Goal: Task Accomplishment & Management: Use online tool/utility

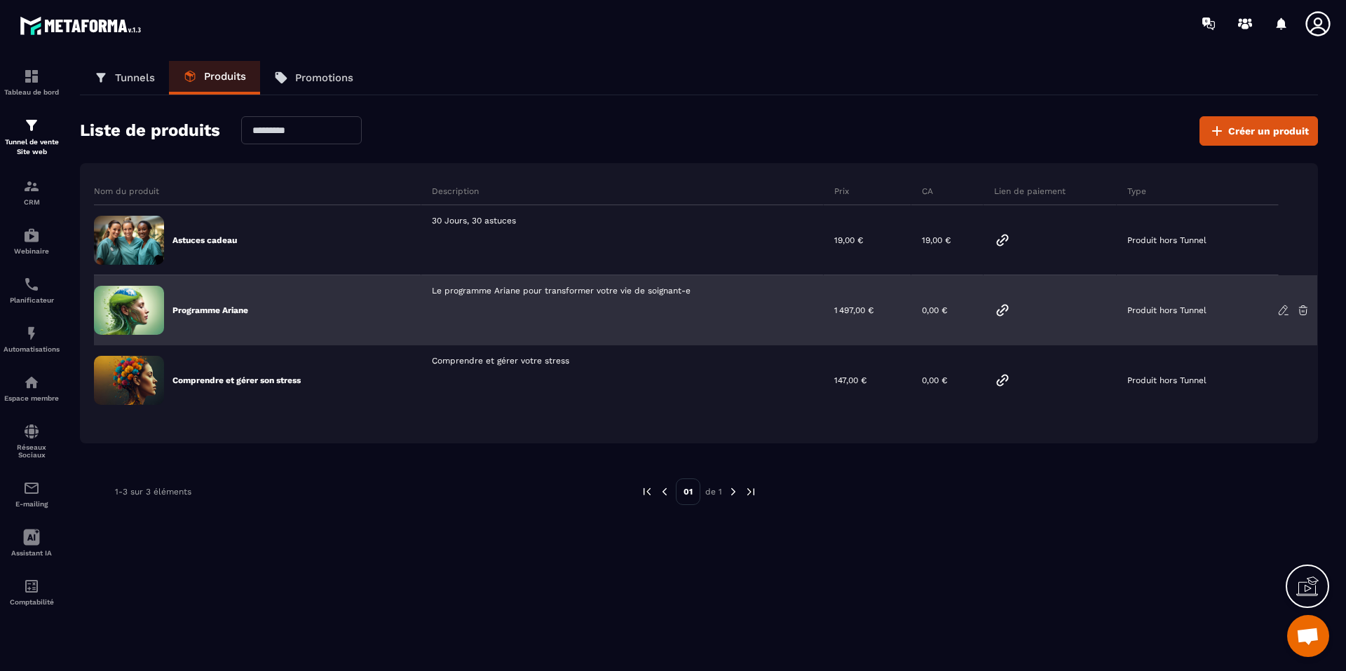
click at [156, 302] on img at bounding box center [129, 310] width 70 height 49
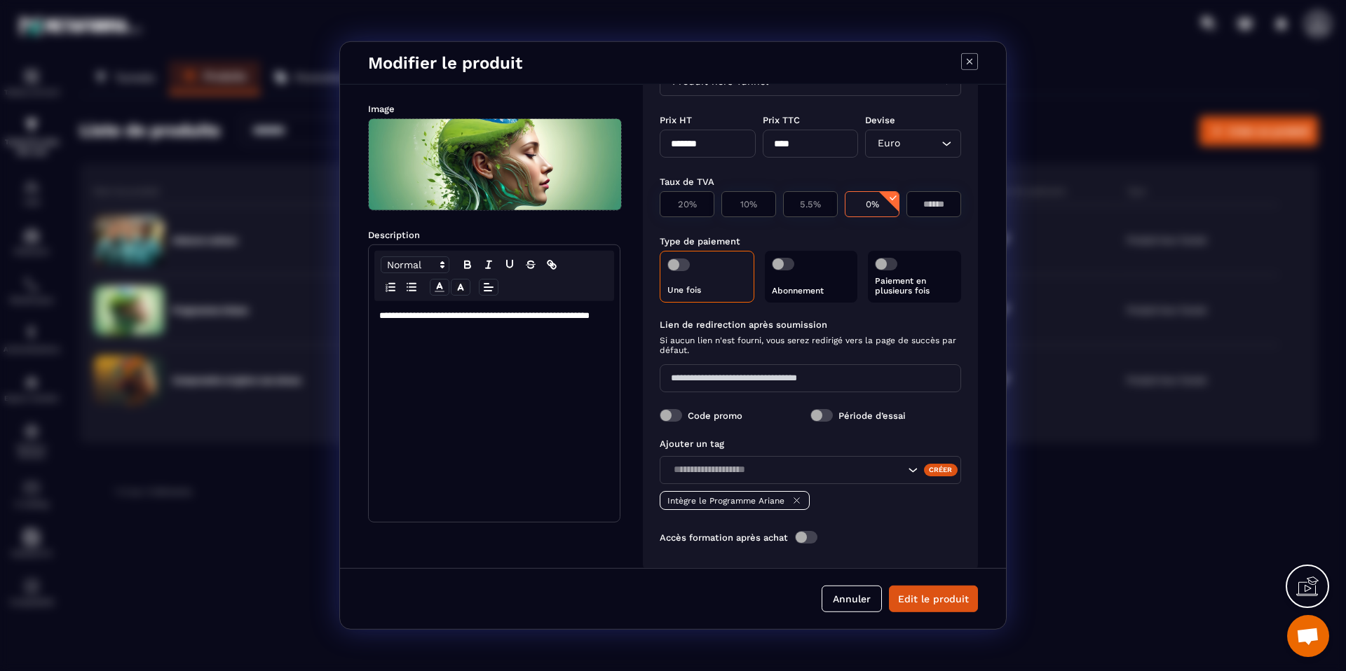
scroll to position [81, 0]
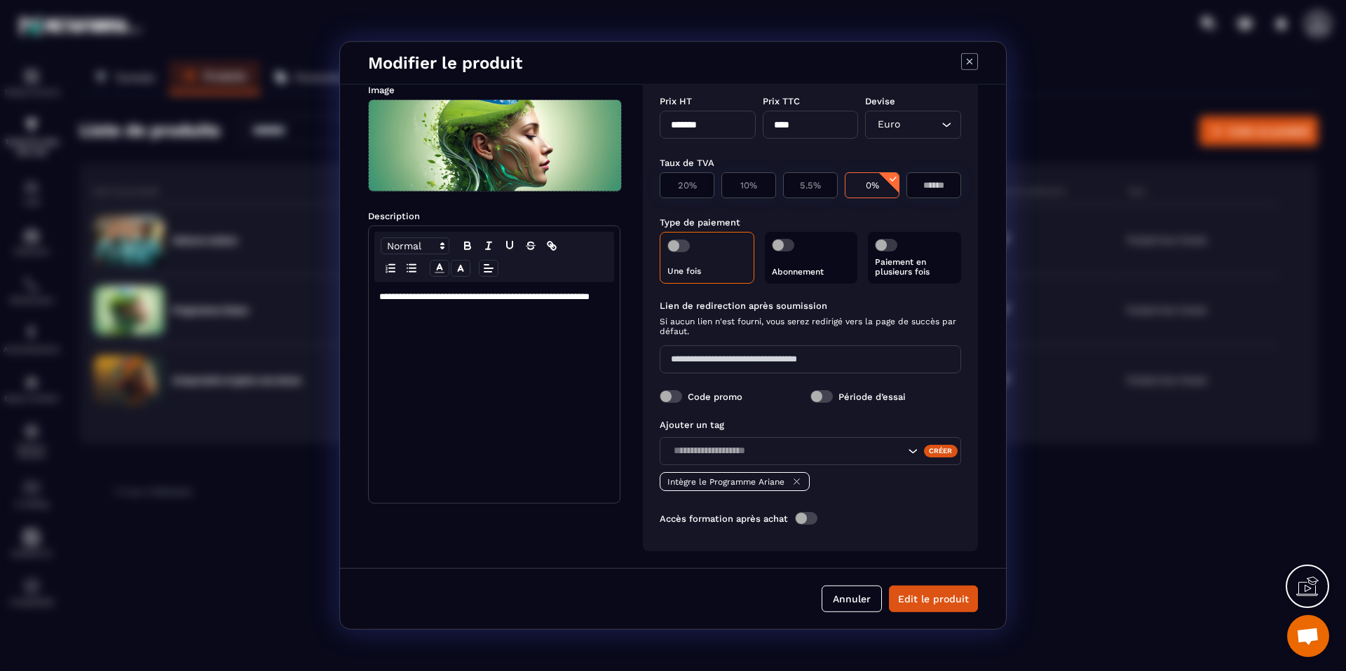
click at [802, 514] on span "Modal window" at bounding box center [806, 518] width 22 height 13
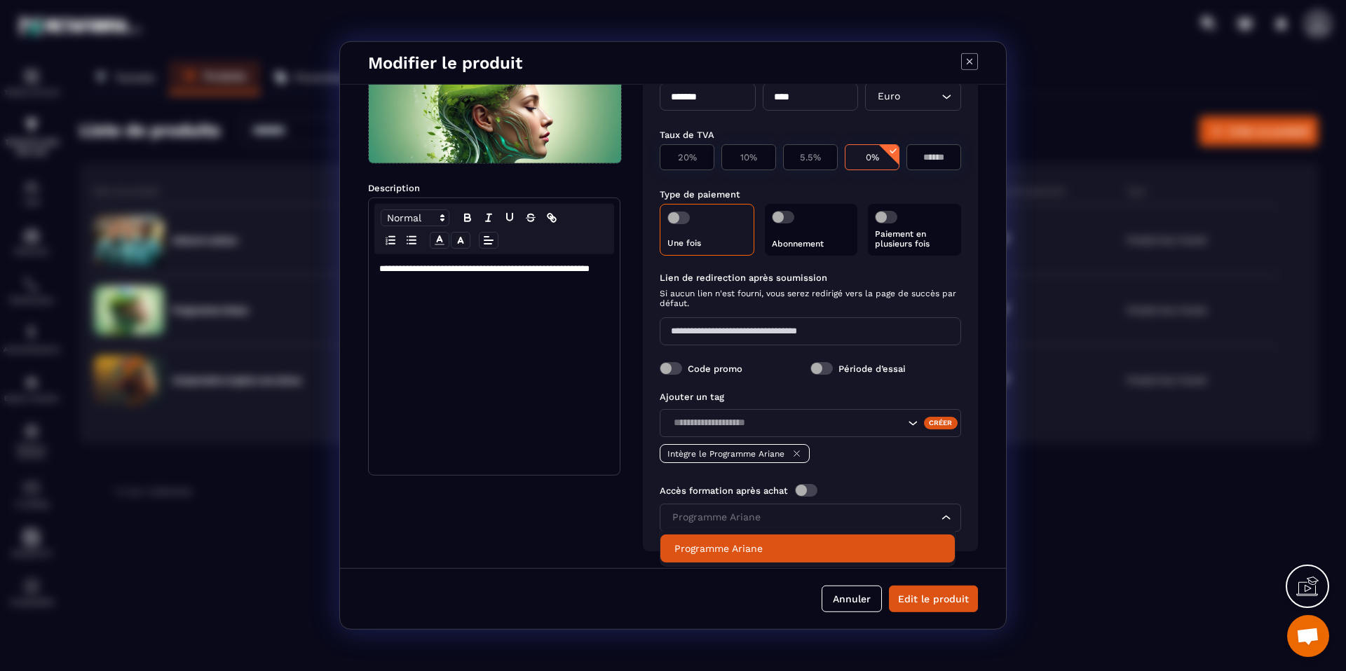
click at [776, 514] on input "Search for option" at bounding box center [803, 517] width 269 height 15
click at [779, 542] on p "Programme Ariane" at bounding box center [807, 549] width 266 height 14
click at [781, 517] on input "Search for option" at bounding box center [803, 517] width 269 height 15
click at [800, 491] on span "Modal window" at bounding box center [806, 490] width 22 height 13
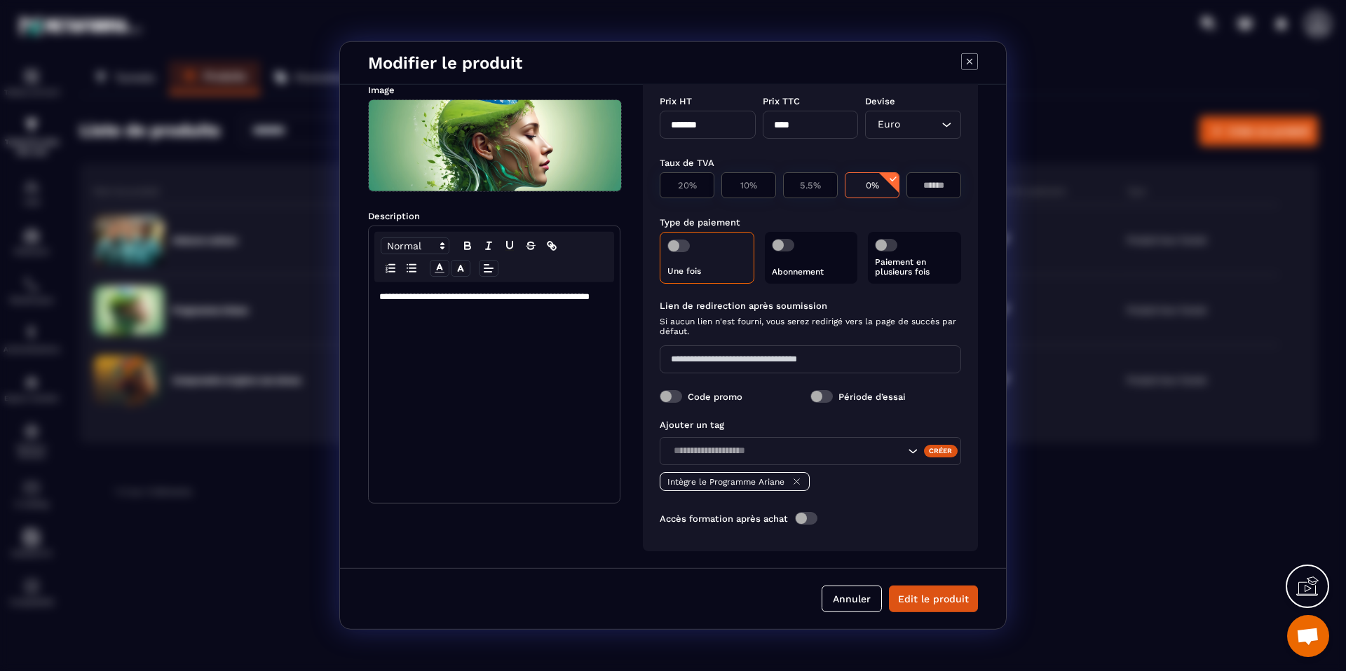
scroll to position [81, 0]
click at [801, 514] on span "Modal window" at bounding box center [806, 518] width 22 height 13
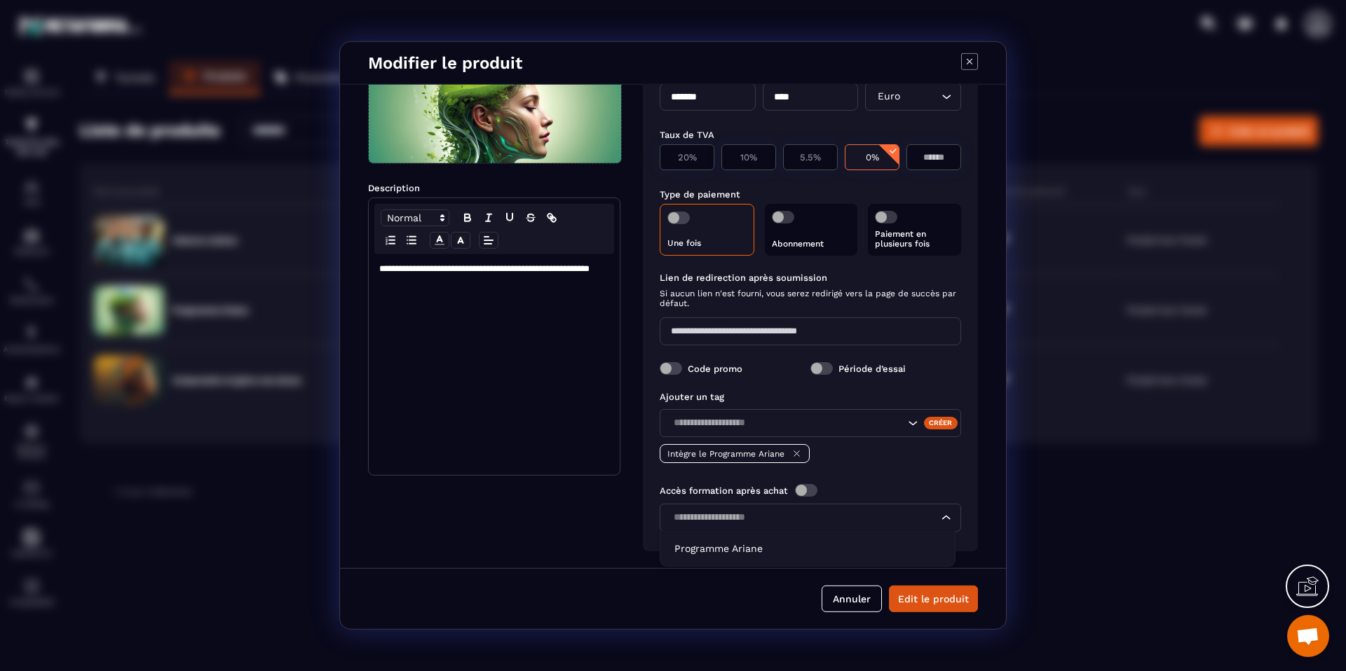
click at [798, 509] on div "Loading..." at bounding box center [810, 518] width 301 height 28
click at [812, 485] on span "Modal window" at bounding box center [806, 490] width 22 height 13
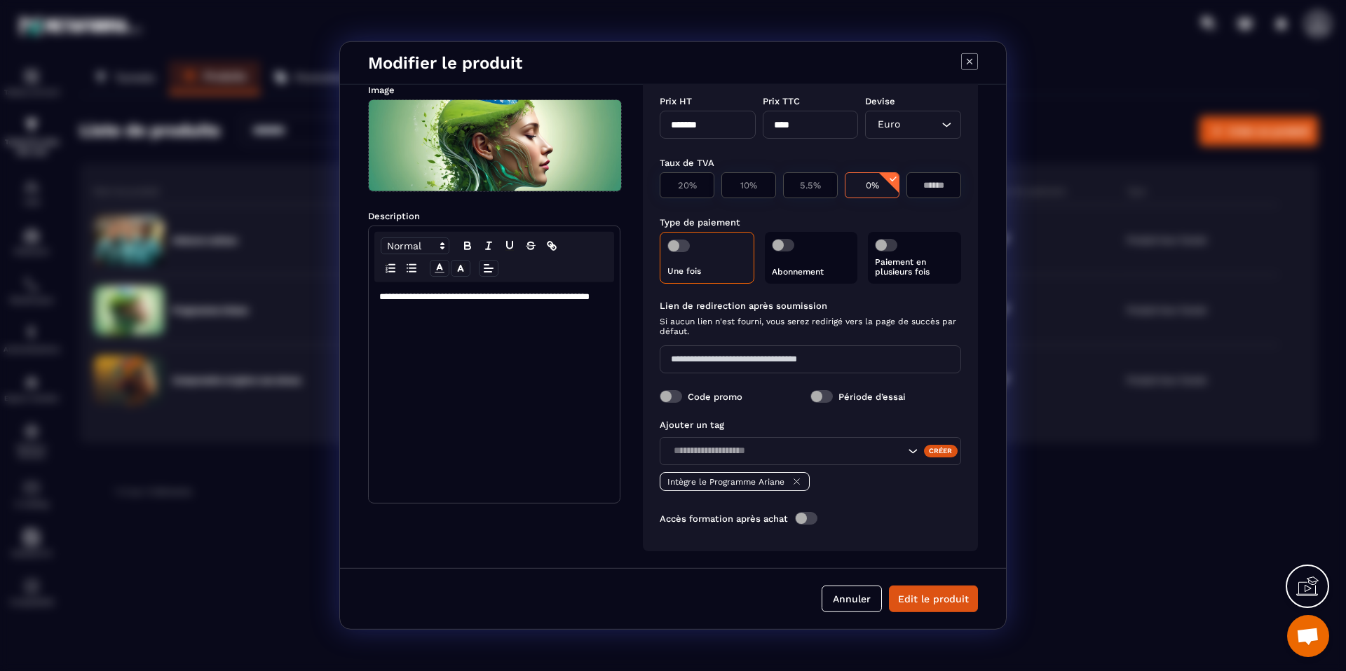
scroll to position [81, 0]
click at [806, 515] on span "Modal window" at bounding box center [806, 518] width 22 height 13
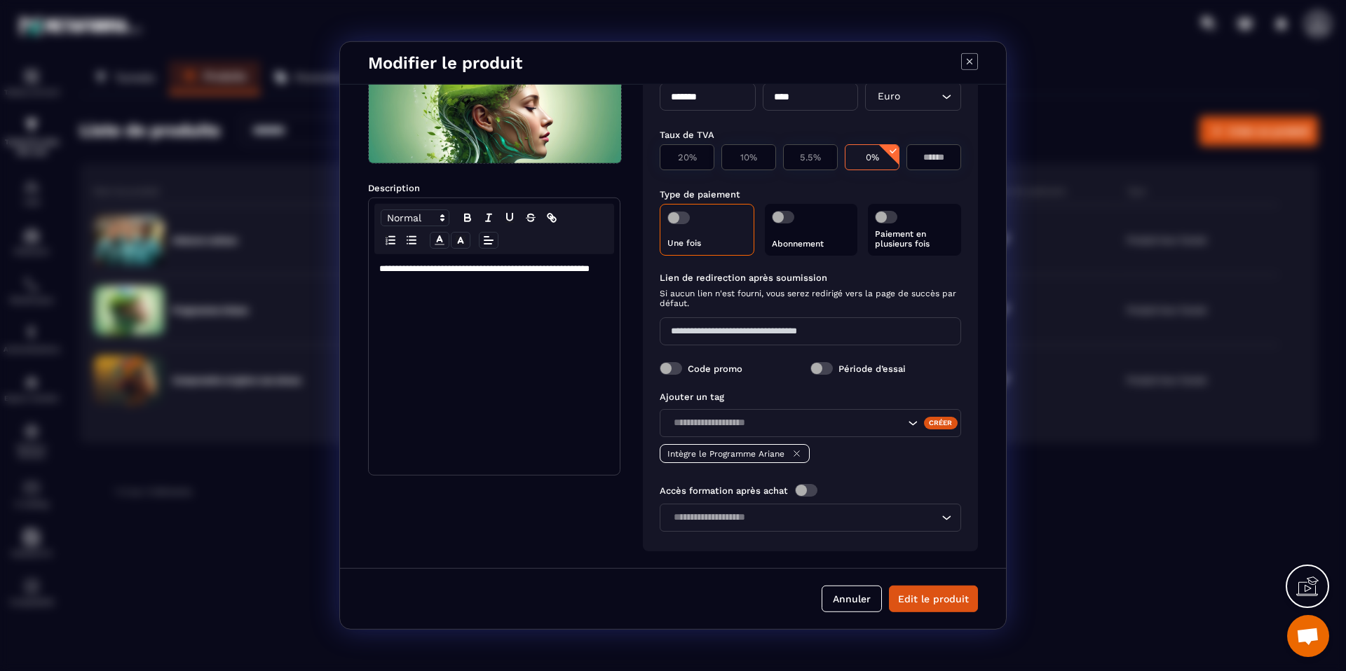
click at [765, 522] on input "Search for option" at bounding box center [803, 517] width 269 height 15
type input "*"
click at [754, 557] on div "**********" at bounding box center [673, 327] width 666 height 484
click at [762, 512] on input "Search for option" at bounding box center [803, 517] width 269 height 15
drag, startPoint x: 749, startPoint y: 540, endPoint x: 754, endPoint y: 534, distance: 8.4
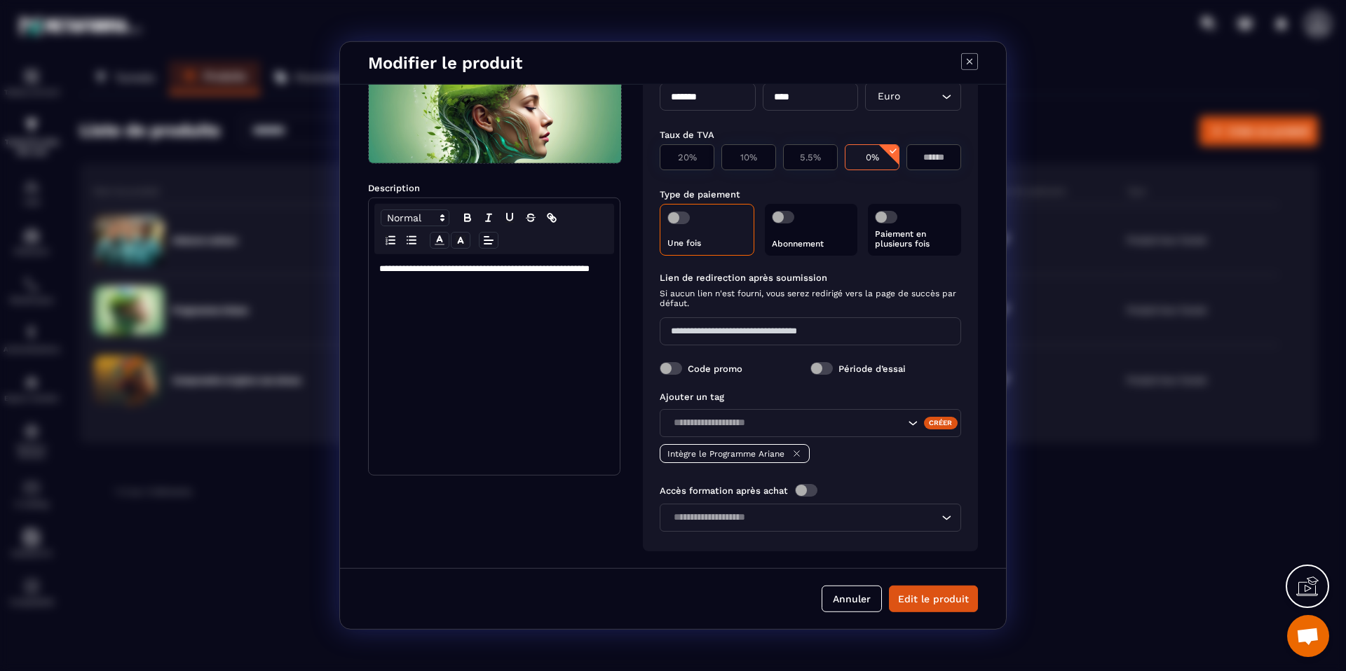
click at [749, 540] on div "Type Produit hors Tunnel Loading... Prix HT ******* Prix TTC **** Devise Euro L…" at bounding box center [810, 272] width 335 height 559
click at [803, 484] on span "Modal window" at bounding box center [806, 490] width 22 height 13
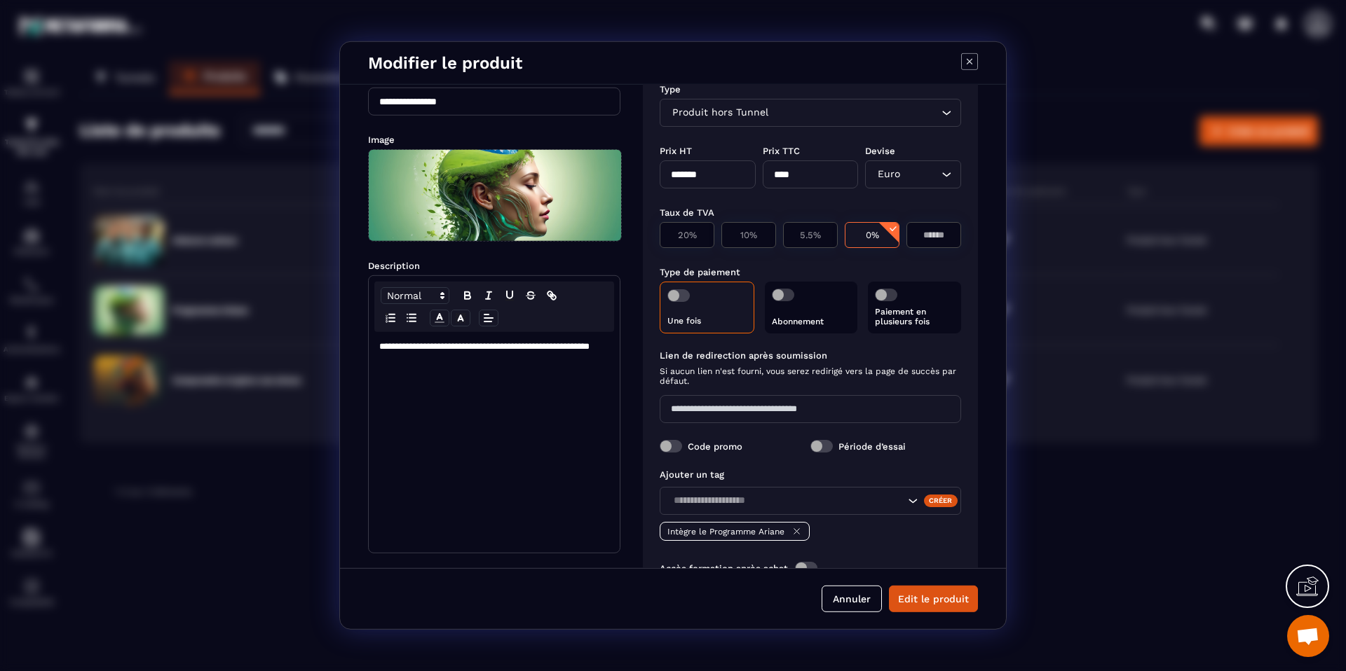
scroll to position [18, 0]
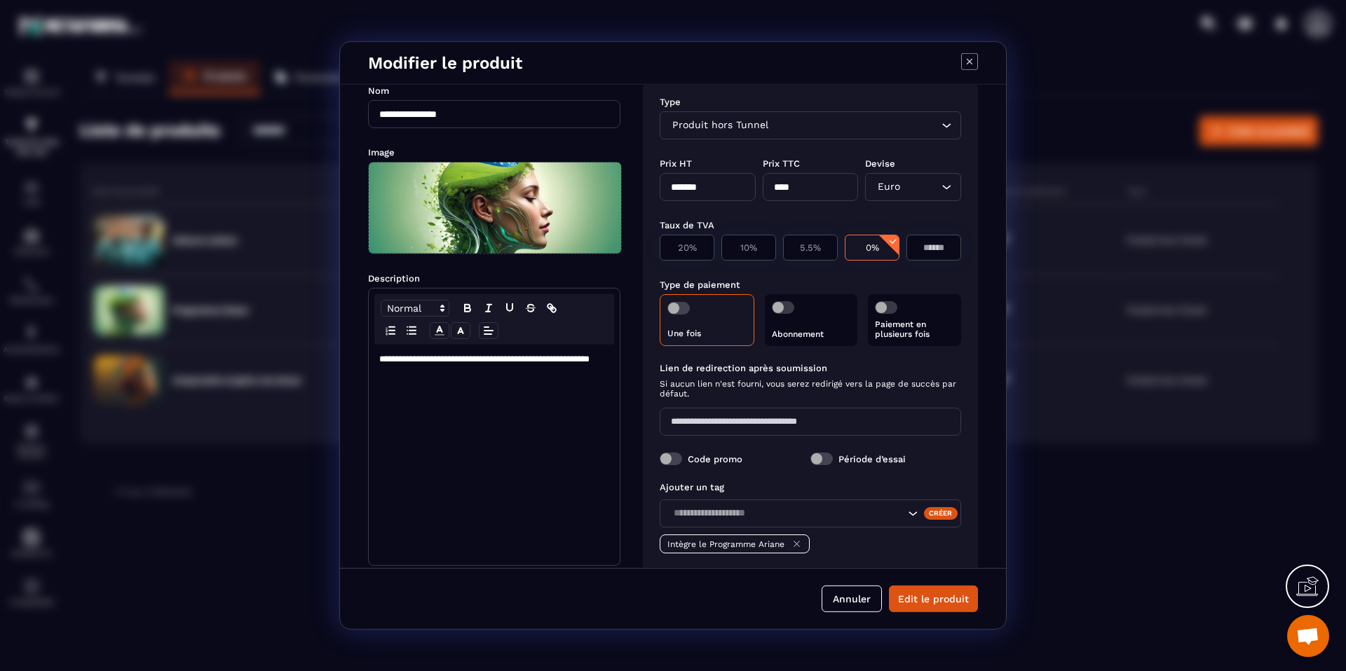
click at [910, 338] on p "Paiement en plusieurs fois" at bounding box center [914, 330] width 79 height 20
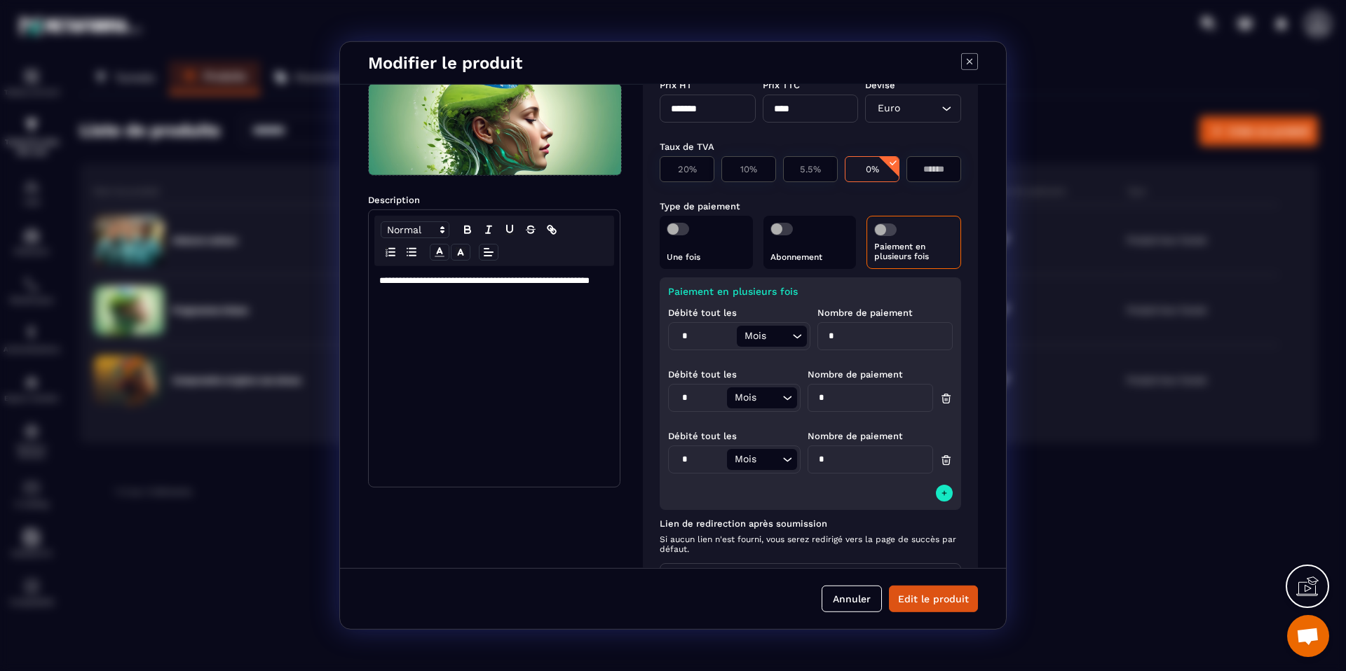
scroll to position [0, 0]
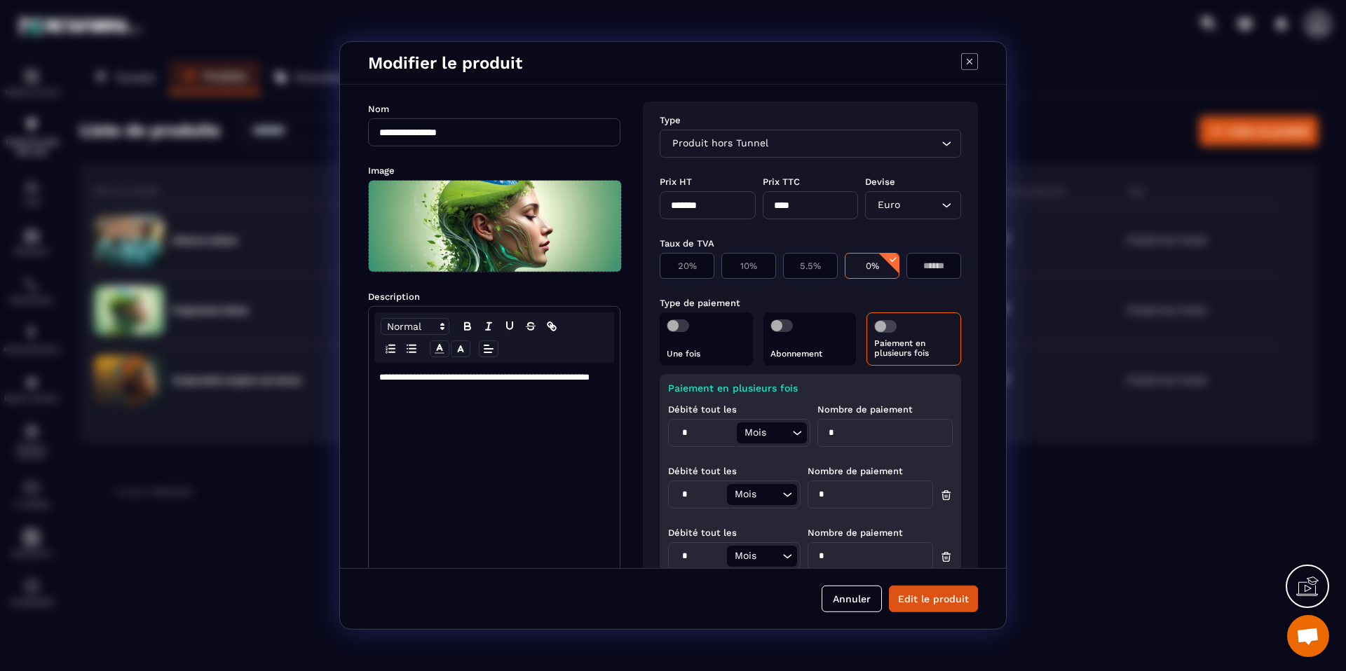
click at [966, 62] on icon "Modal window" at bounding box center [969, 61] width 17 height 17
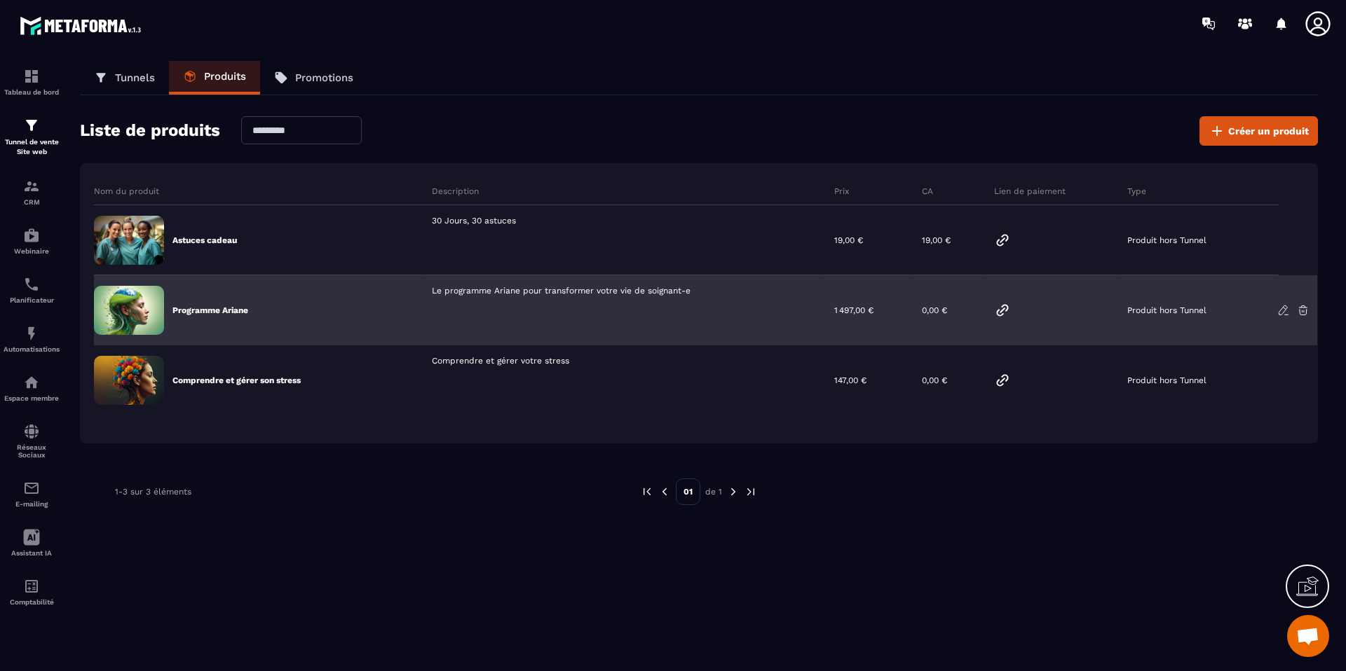
click at [1005, 310] on icon at bounding box center [1002, 310] width 11 height 11
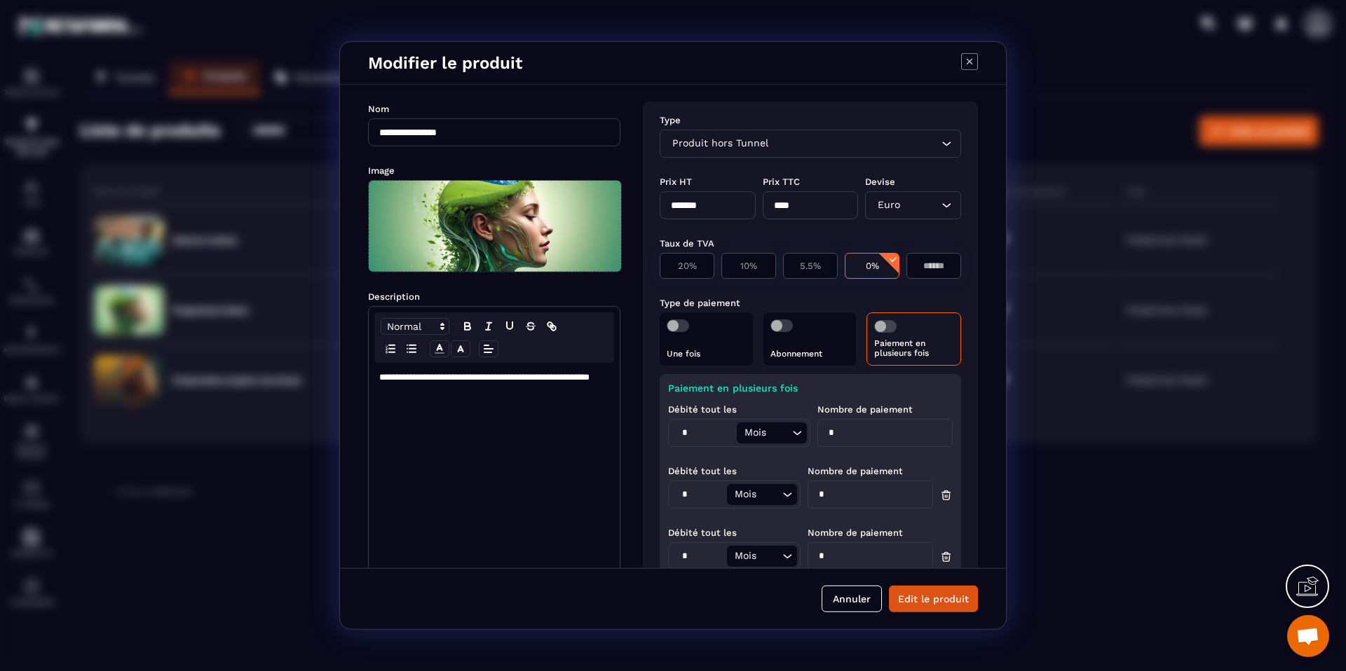
click at [966, 64] on icon "Modal window" at bounding box center [969, 62] width 6 height 6
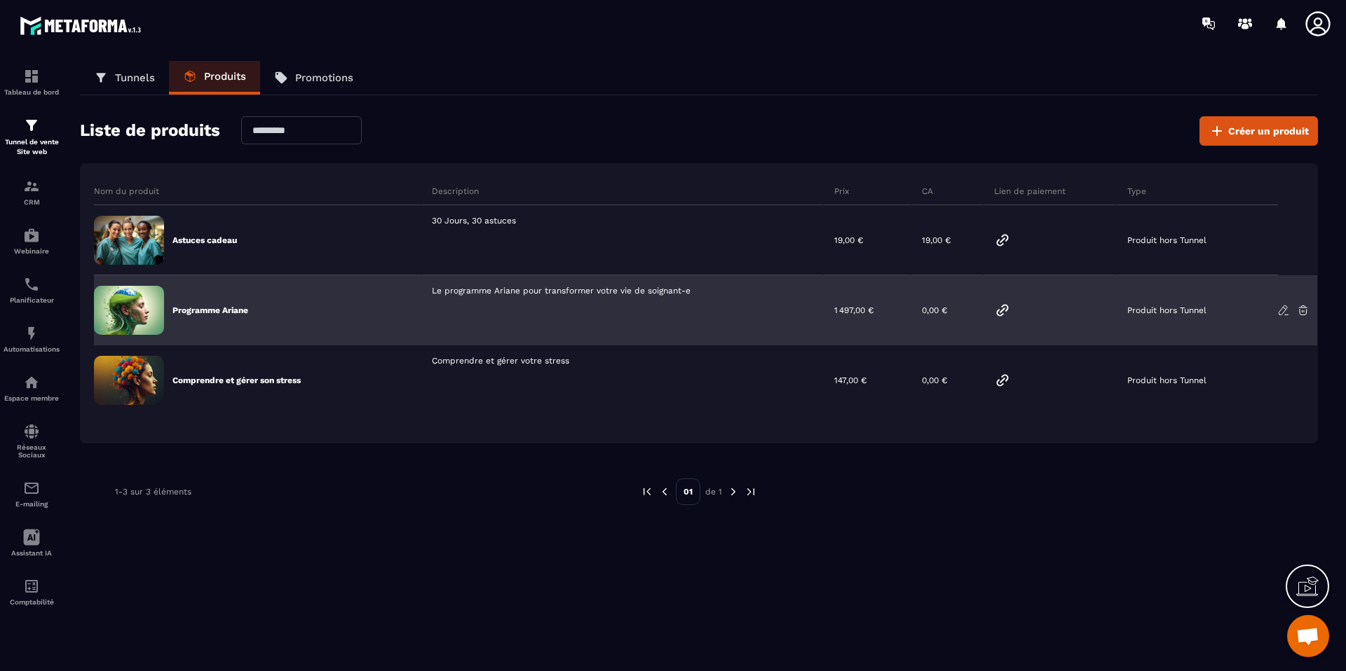
click at [1002, 309] on icon at bounding box center [1002, 310] width 11 height 11
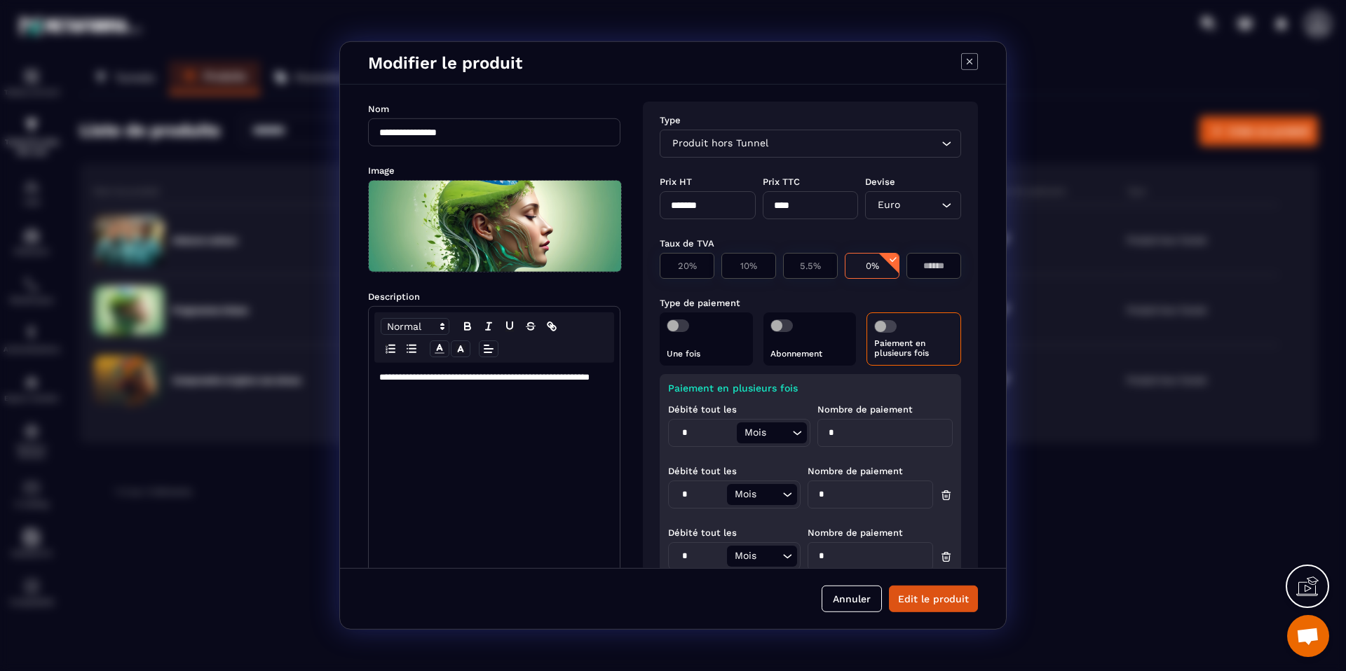
click at [971, 64] on icon "Modal window" at bounding box center [969, 61] width 17 height 17
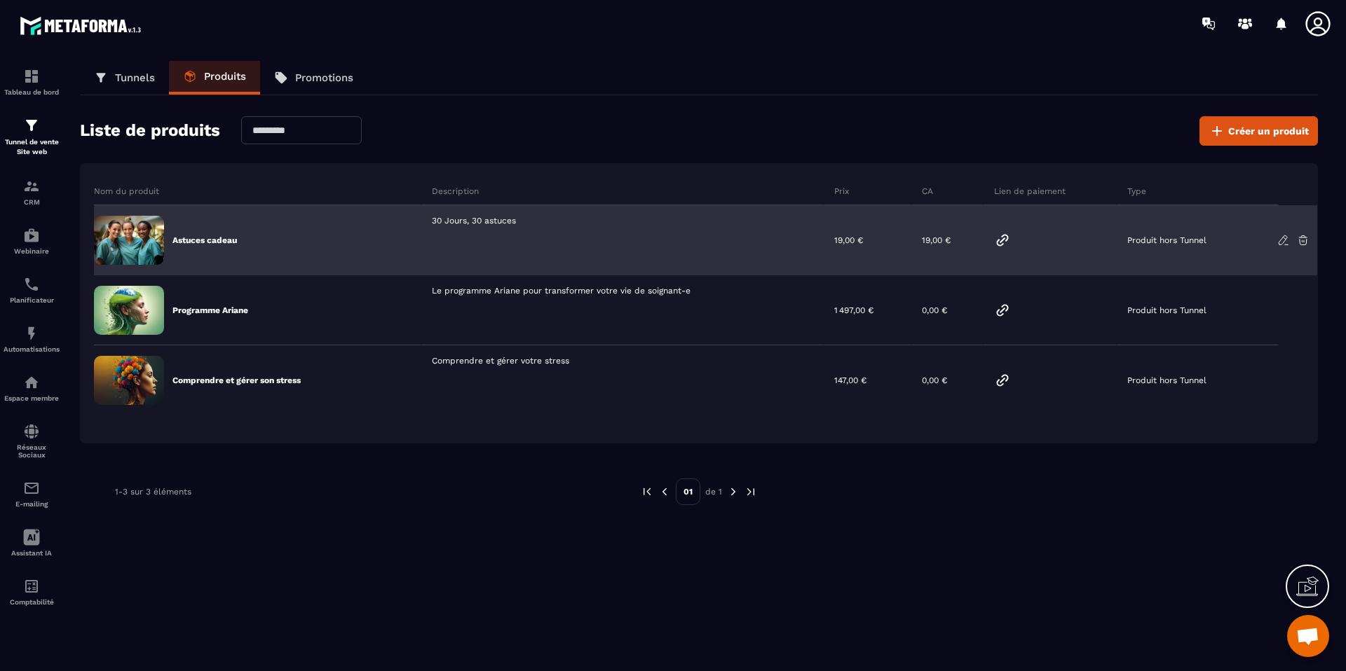
click at [1001, 240] on icon at bounding box center [1002, 240] width 11 height 11
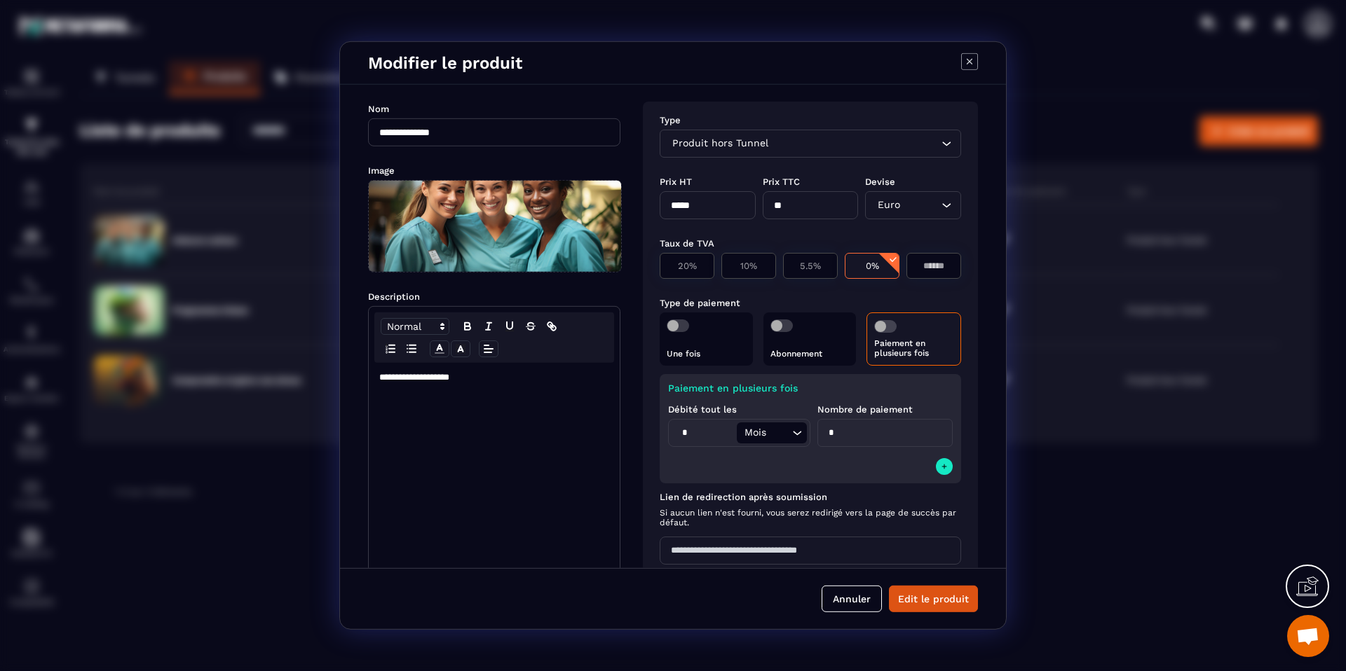
click at [976, 60] on icon "Modal window" at bounding box center [969, 61] width 17 height 17
